Goal: Information Seeking & Learning: Learn about a topic

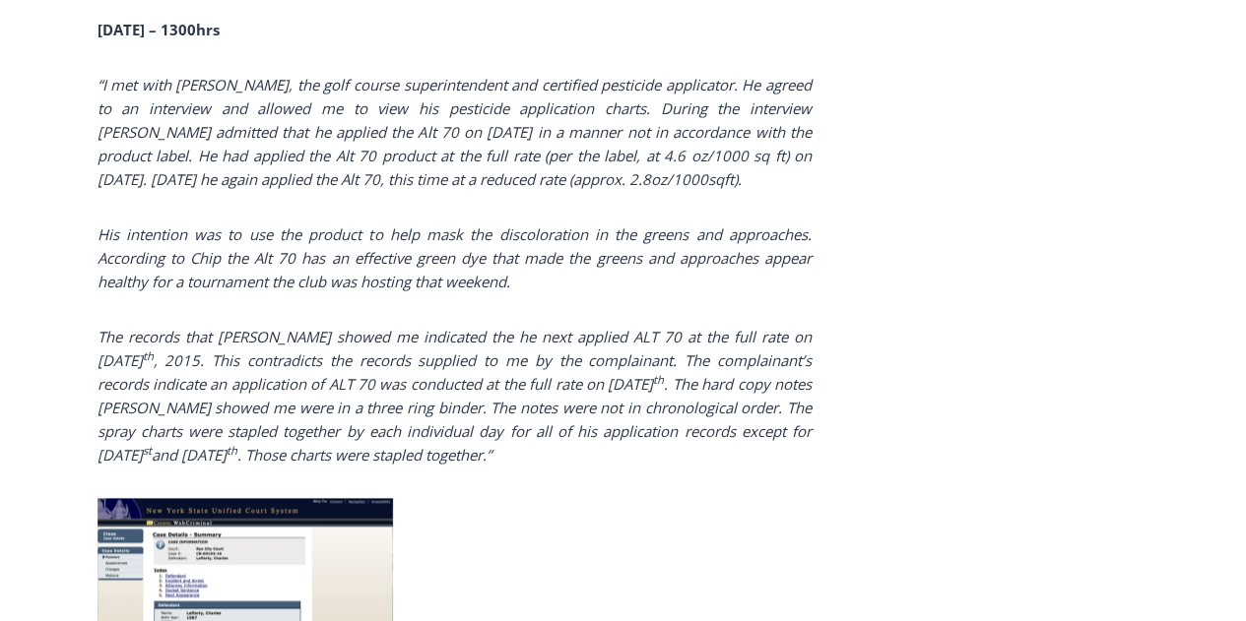
scroll to position [4514, 0]
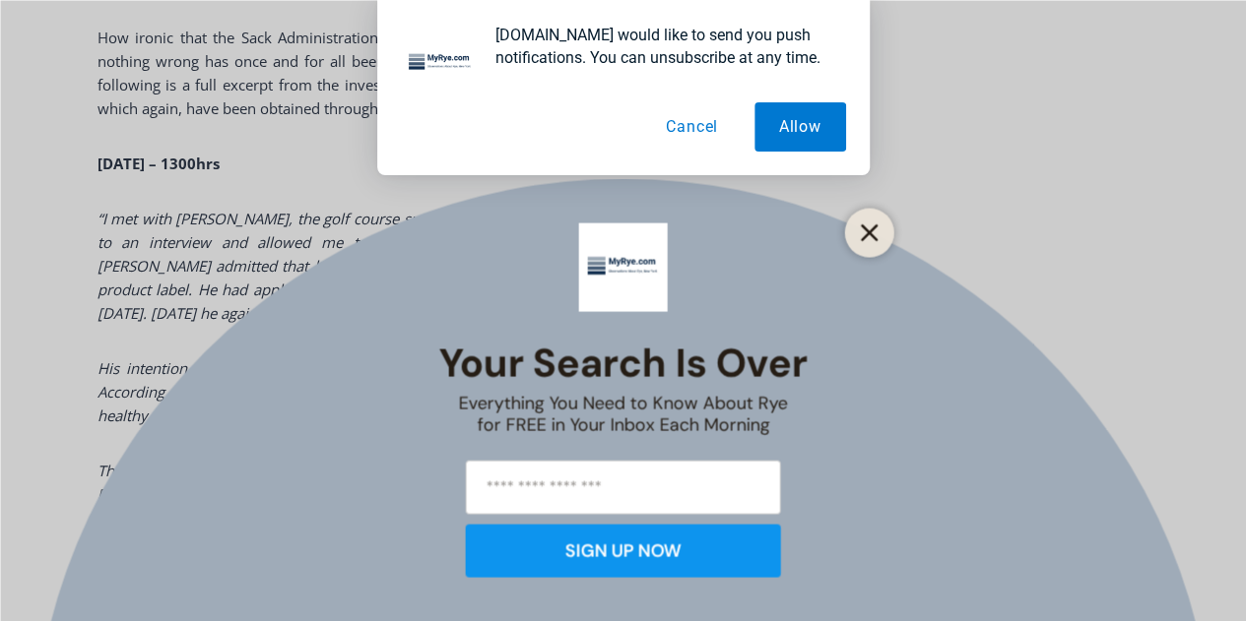
click at [870, 238] on icon "Close" at bounding box center [870, 233] width 18 height 18
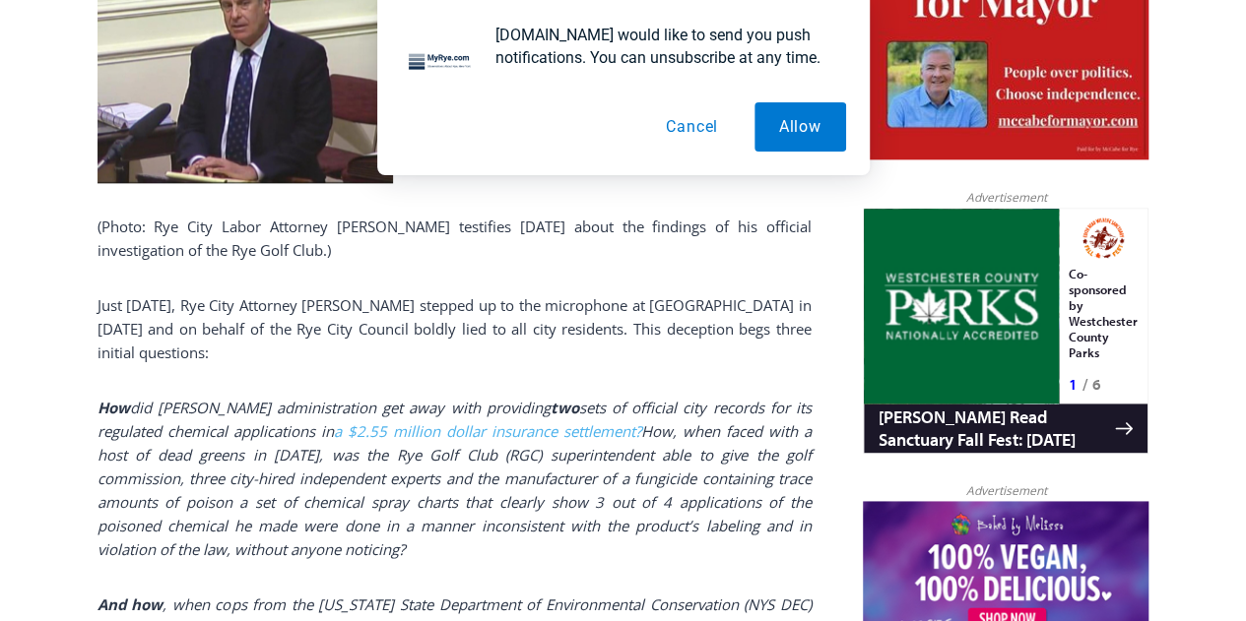
scroll to position [1119, 0]
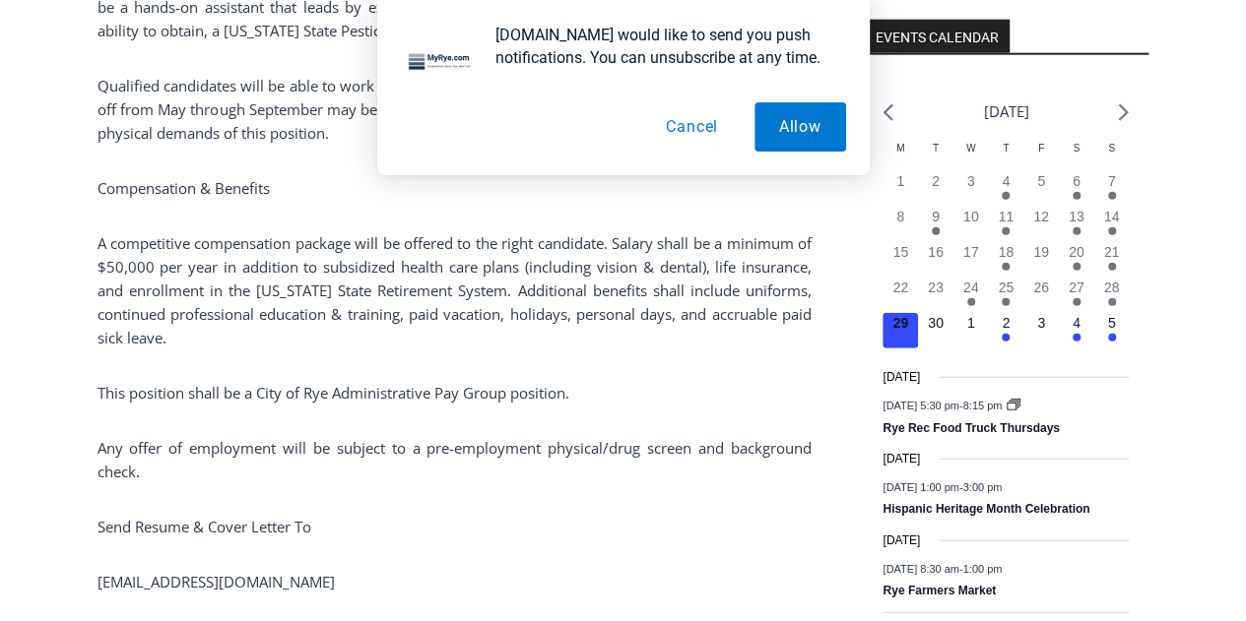
scroll to position [2883, 0]
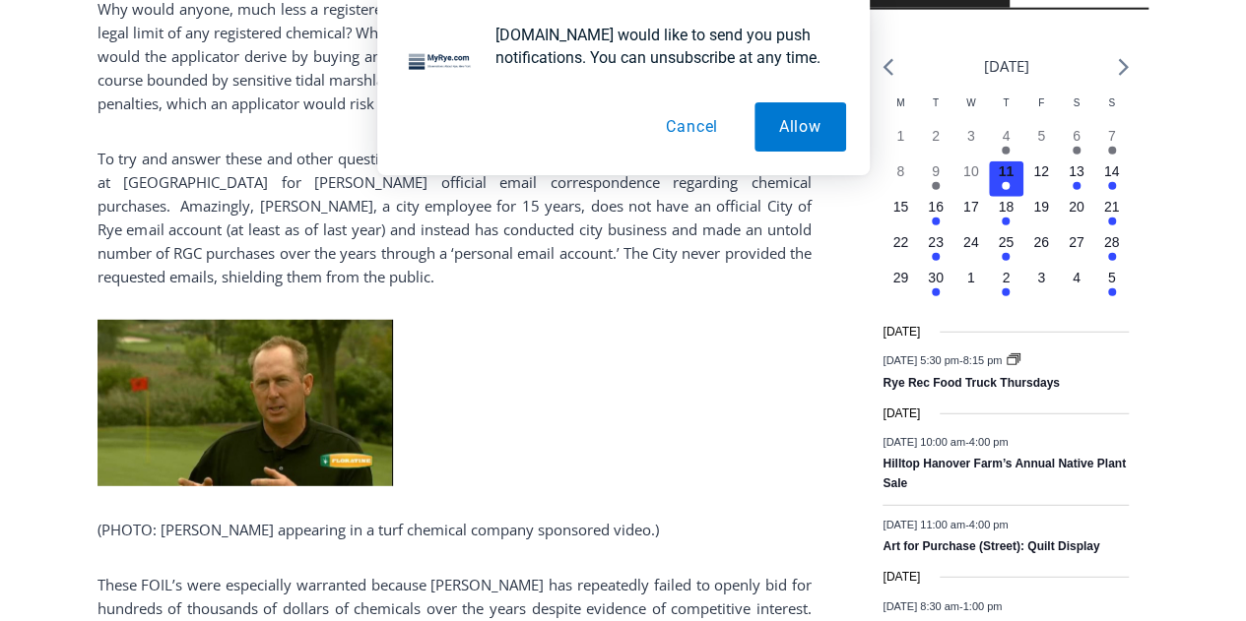
scroll to position [2478, 0]
